Goal: Task Accomplishment & Management: Manage account settings

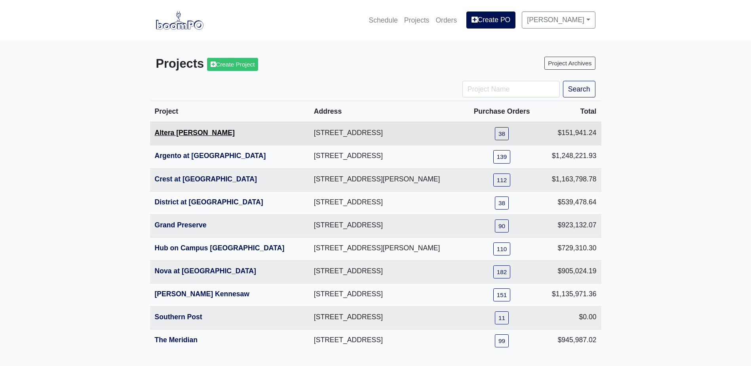
click at [191, 136] on link "Altera Ben Hill" at bounding box center [195, 133] width 80 height 8
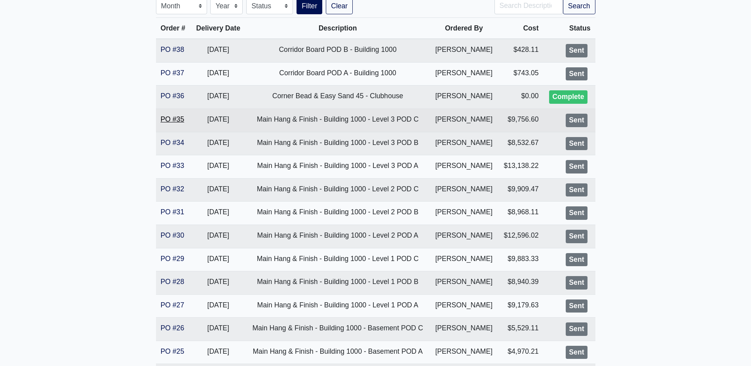
scroll to position [198, 0]
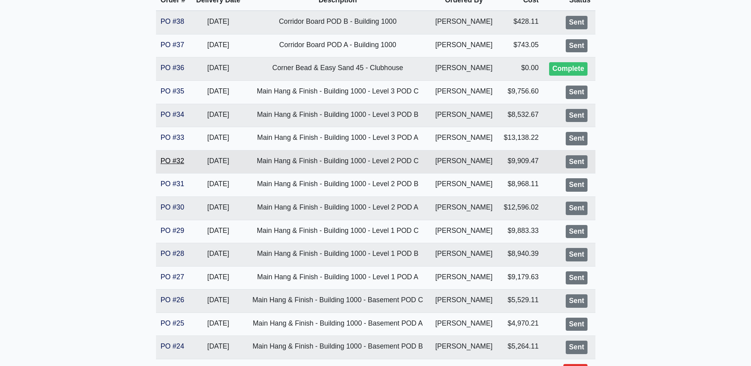
click at [180, 157] on link "PO #32" at bounding box center [173, 161] width 24 height 8
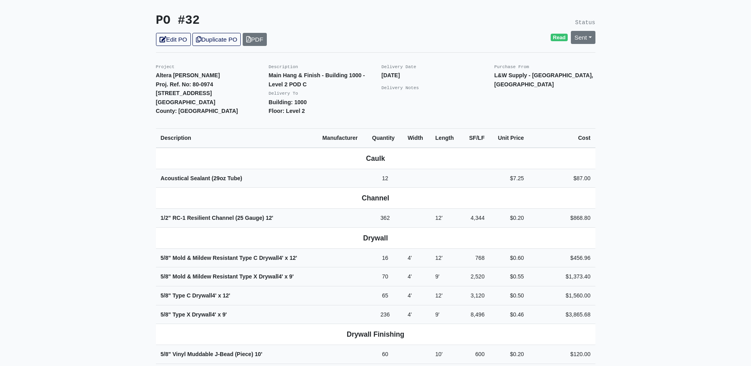
scroll to position [158, 0]
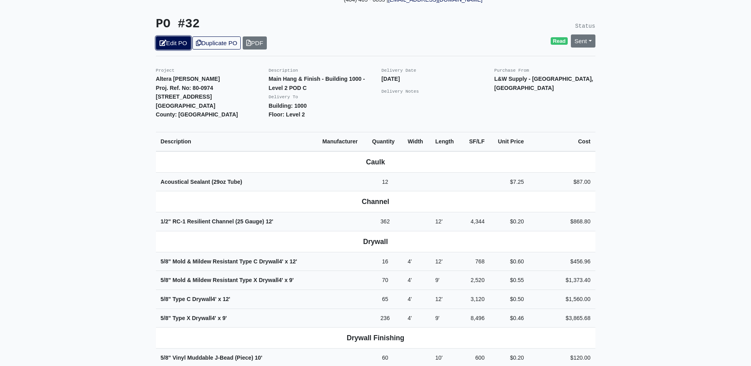
click at [181, 37] on link "Edit PO" at bounding box center [173, 42] width 35 height 13
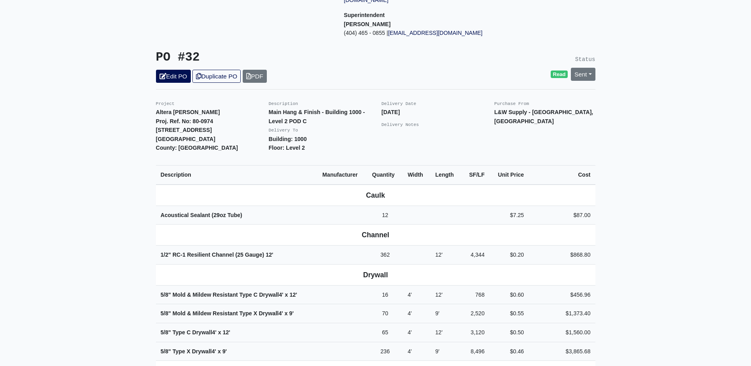
scroll to position [119, 0]
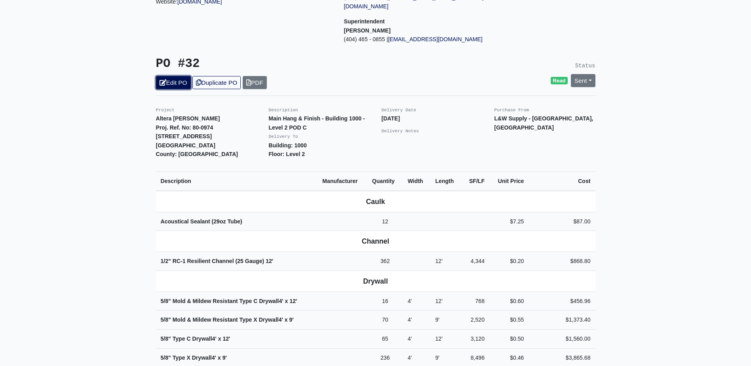
click at [169, 76] on link "Edit PO" at bounding box center [173, 82] width 35 height 13
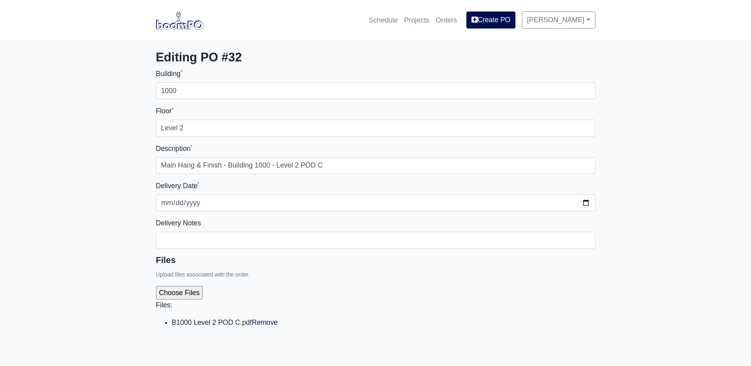
select select
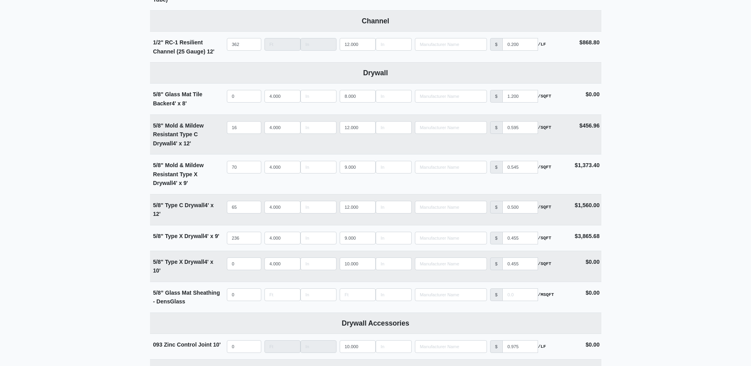
scroll to position [435, 0]
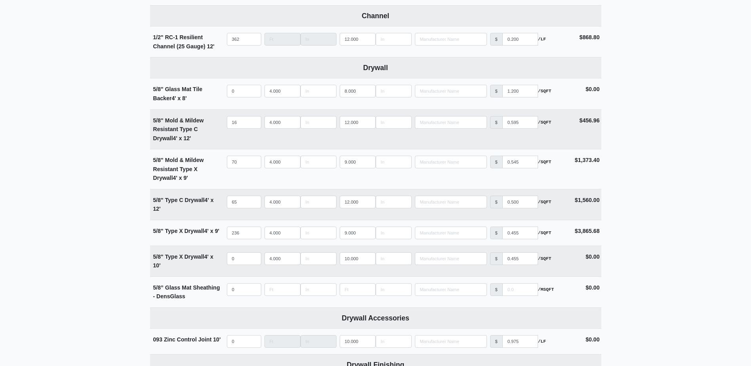
click at [97, 201] on main "Editing PO #32 Building * 1000 Floor * Level 2 Description * Main Hang & Finish…" at bounding box center [375, 310] width 751 height 1409
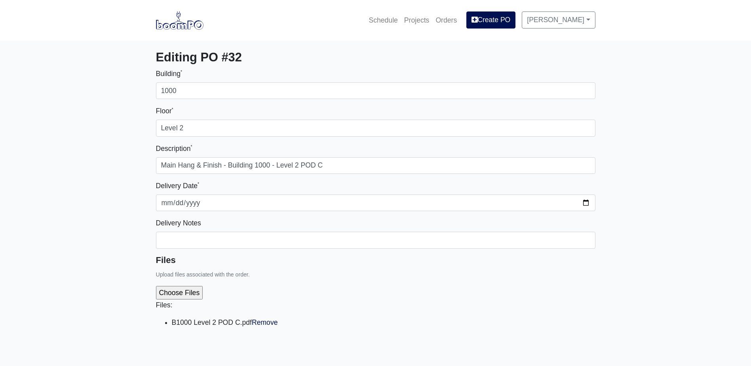
select select
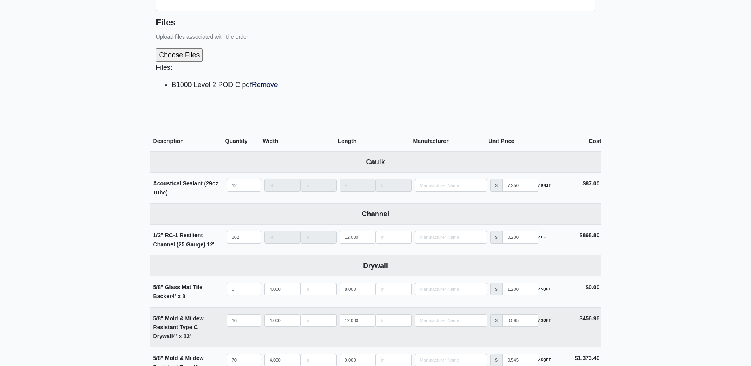
scroll to position [475, 0]
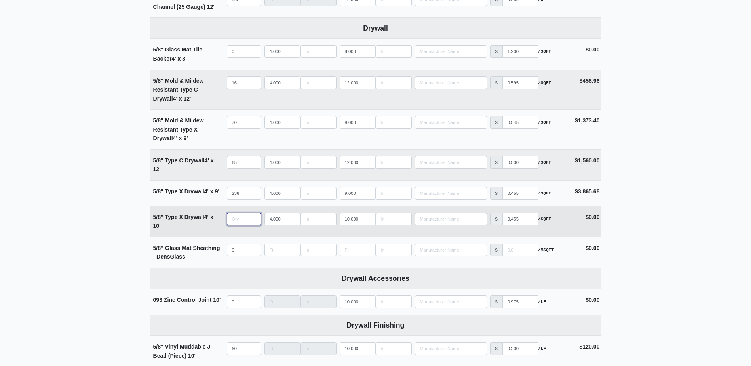
click at [241, 220] on input "quantity" at bounding box center [244, 218] width 34 height 13
type input "8"
select select
type input "8"
type input "11"
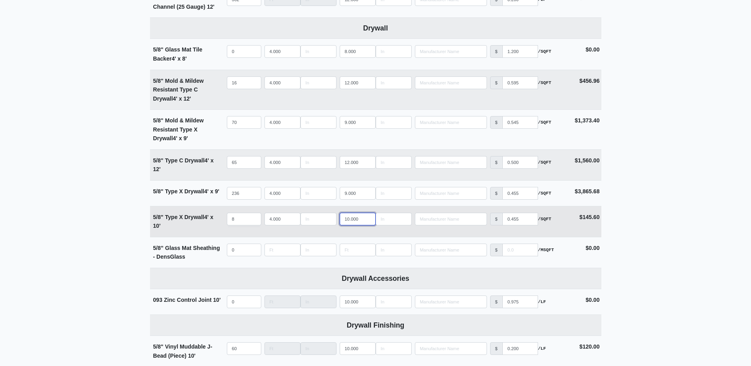
select select
click at [368, 218] on input "11" at bounding box center [357, 218] width 36 height 13
type input "12"
select select
type input "12"
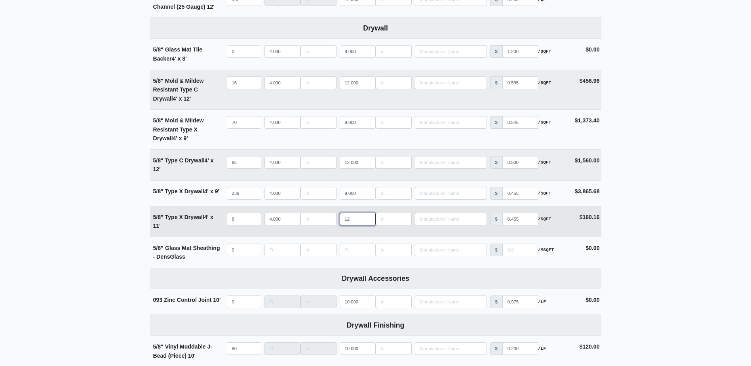
click at [368, 218] on input "12" at bounding box center [357, 218] width 36 height 13
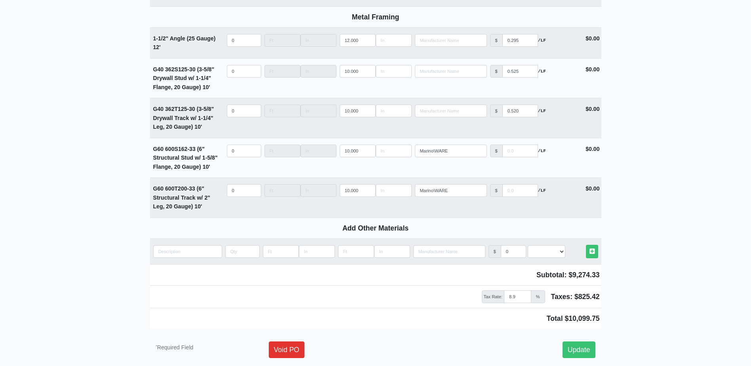
scroll to position [1122, 0]
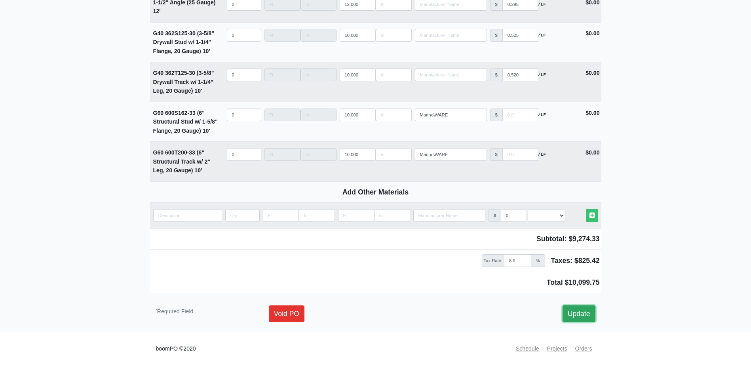
click at [586, 314] on link "Update" at bounding box center [578, 313] width 33 height 17
